Goal: Task Accomplishment & Management: Manage account settings

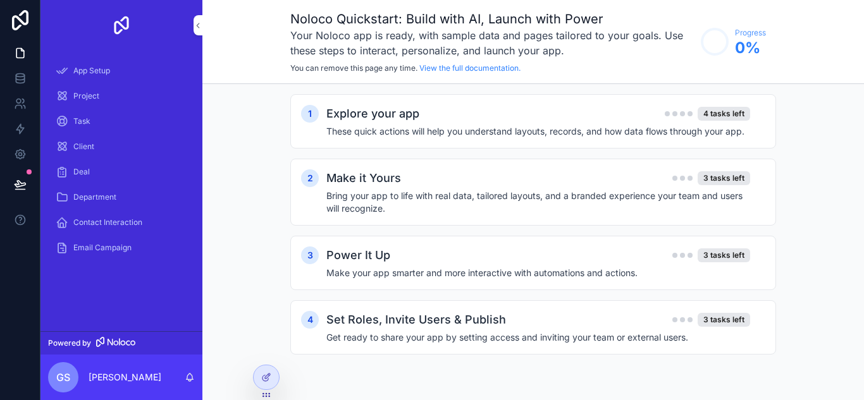
click at [99, 72] on span "App Setup" at bounding box center [91, 71] width 37 height 10
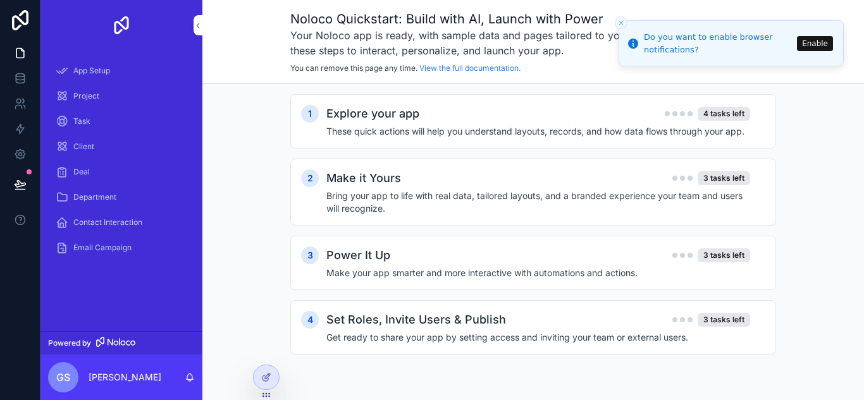
click at [393, 126] on h4 "These quick actions will help you understand layouts, records, and how data flo…" at bounding box center [538, 131] width 424 height 13
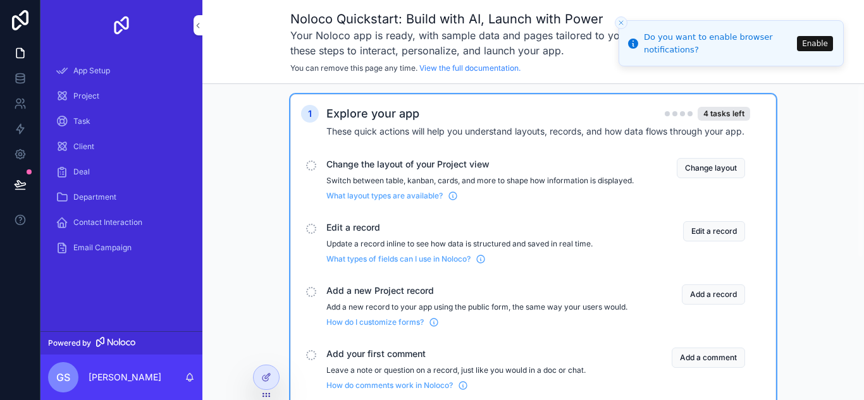
click at [740, 172] on button "Change layout" at bounding box center [711, 168] width 68 height 20
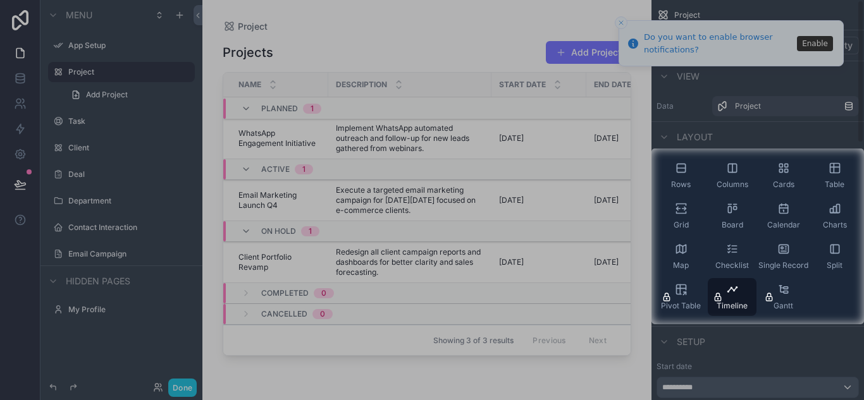
click at [787, 207] on icon "scrollable content" at bounding box center [783, 209] width 8 height 8
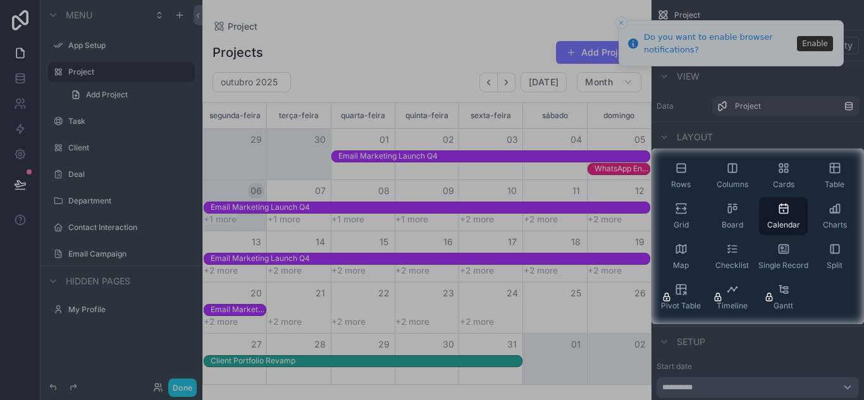
click at [192, 106] on div at bounding box center [432, 74] width 864 height 149
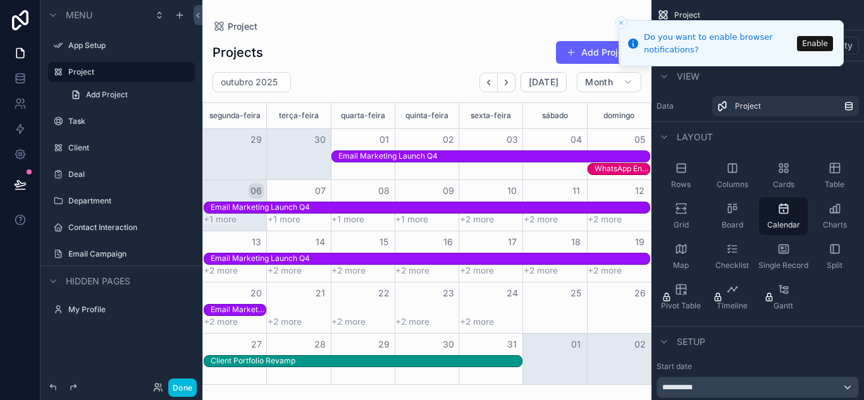
click at [95, 153] on div "Client" at bounding box center [130, 148] width 124 height 10
click at [71, 144] on label "Client" at bounding box center [127, 148] width 119 height 10
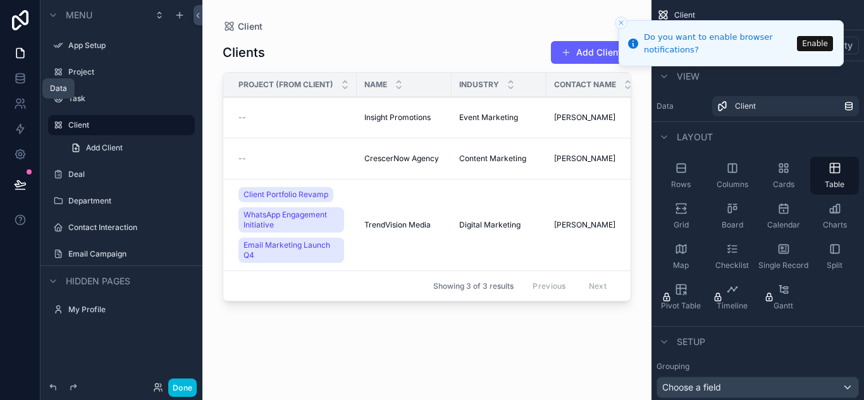
click at [16, 77] on icon at bounding box center [20, 77] width 8 height 5
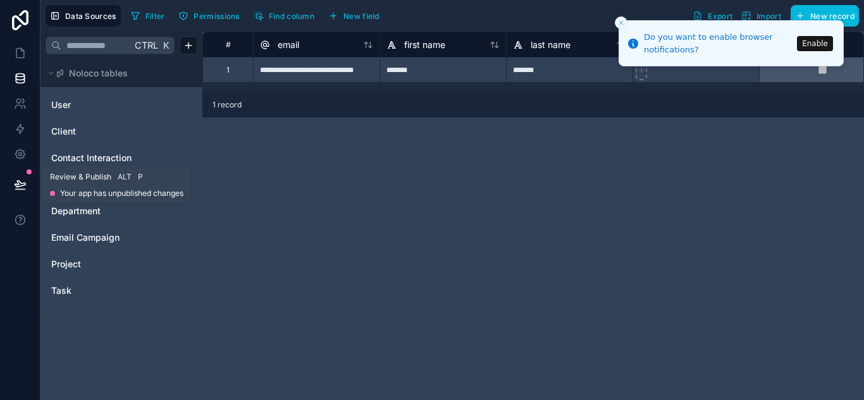
click at [23, 185] on icon at bounding box center [20, 184] width 11 height 6
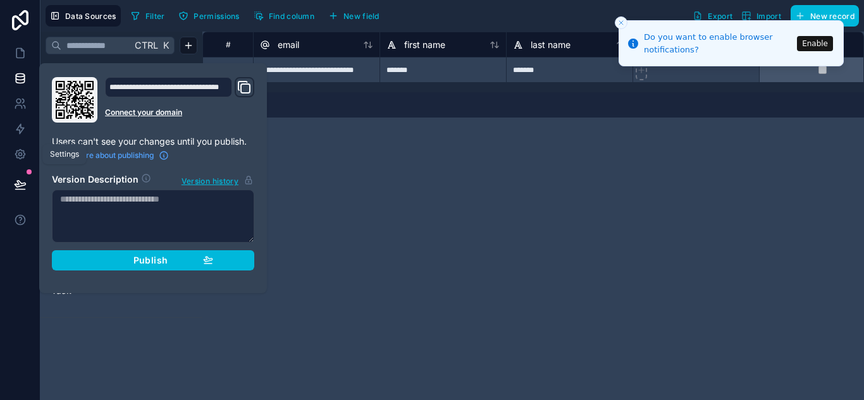
click at [23, 154] on icon at bounding box center [19, 154] width 9 height 9
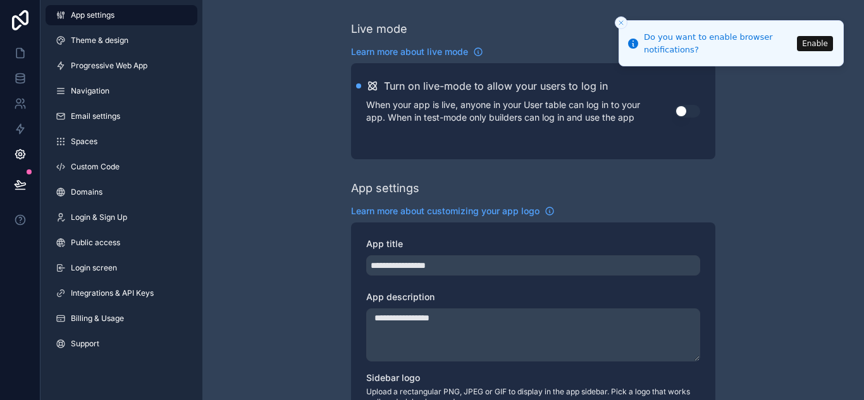
click at [139, 327] on link "Billing & Usage" at bounding box center [122, 319] width 152 height 20
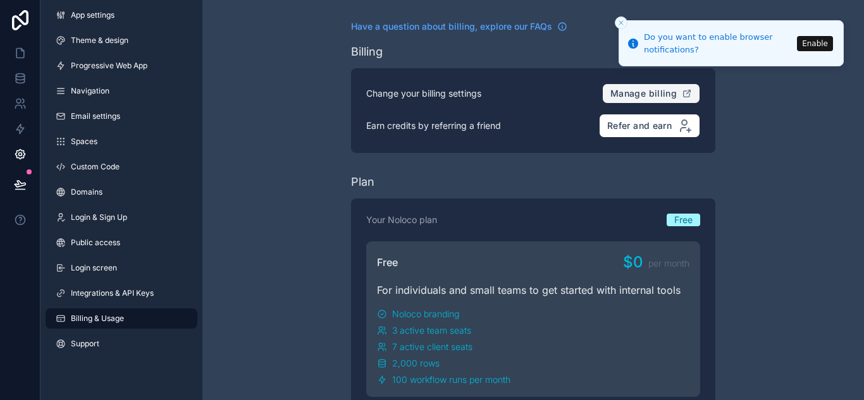
click at [664, 93] on span "Manage billing" at bounding box center [643, 93] width 66 height 11
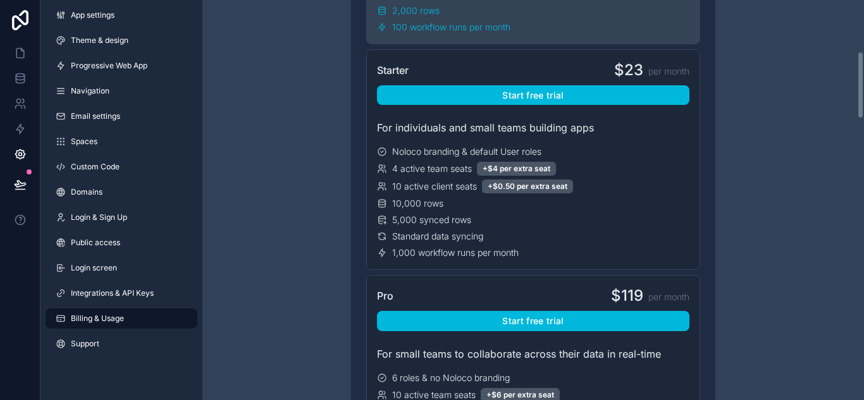
scroll to position [443, 0]
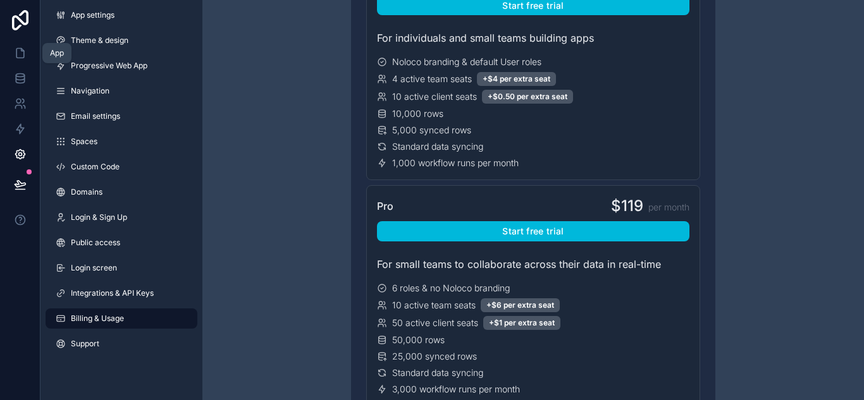
click at [15, 51] on icon at bounding box center [20, 53] width 13 height 13
